Goal: Transaction & Acquisition: Purchase product/service

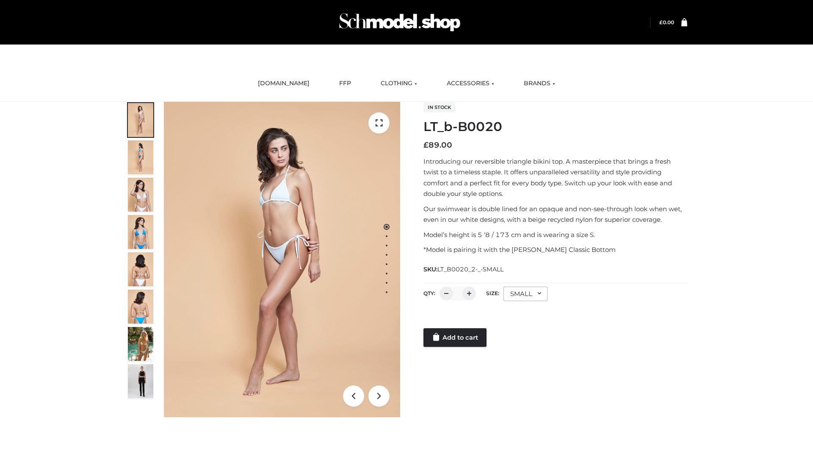
click at [456, 337] on link "Add to cart" at bounding box center [455, 337] width 63 height 19
